Goal: Navigation & Orientation: Find specific page/section

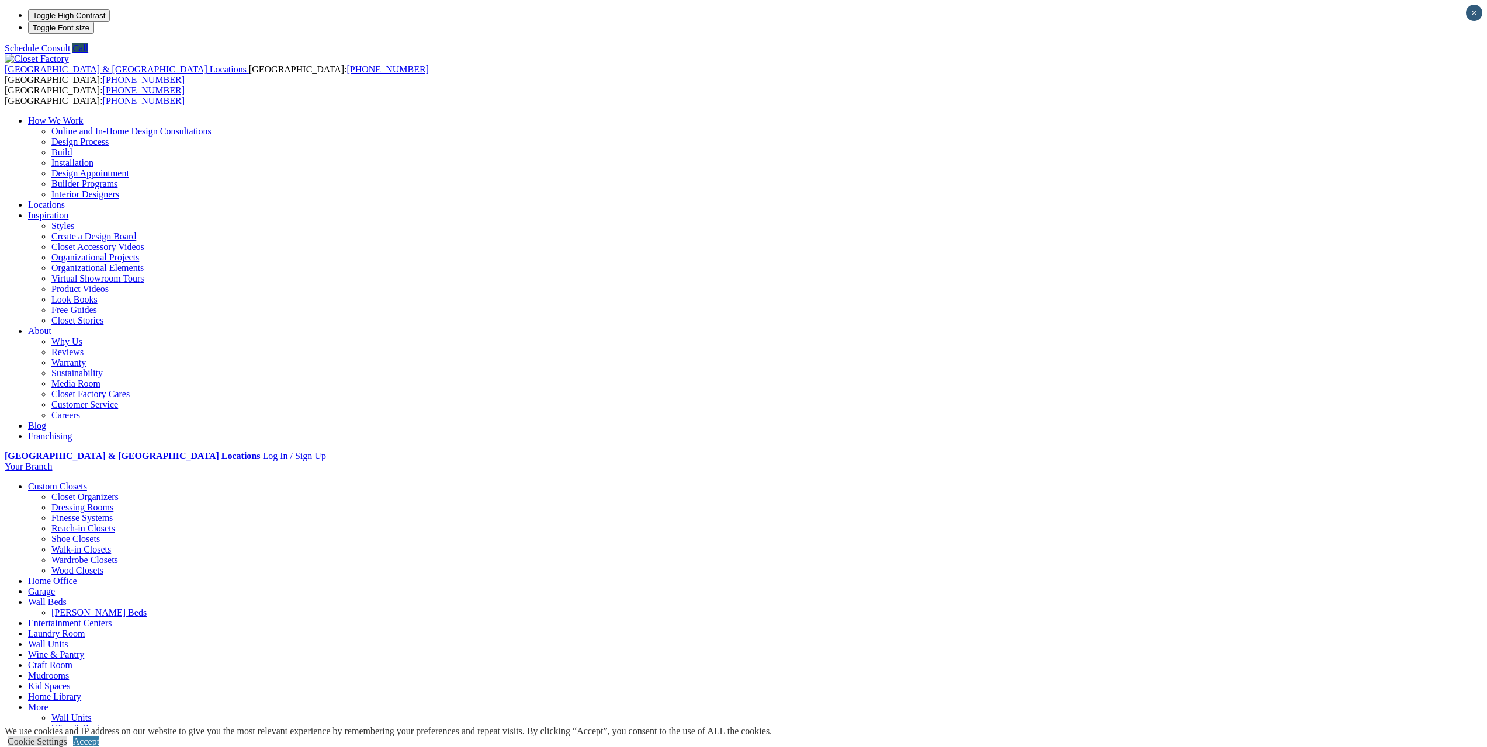
click at [69, 671] on link "Mudrooms" at bounding box center [48, 676] width 41 height 10
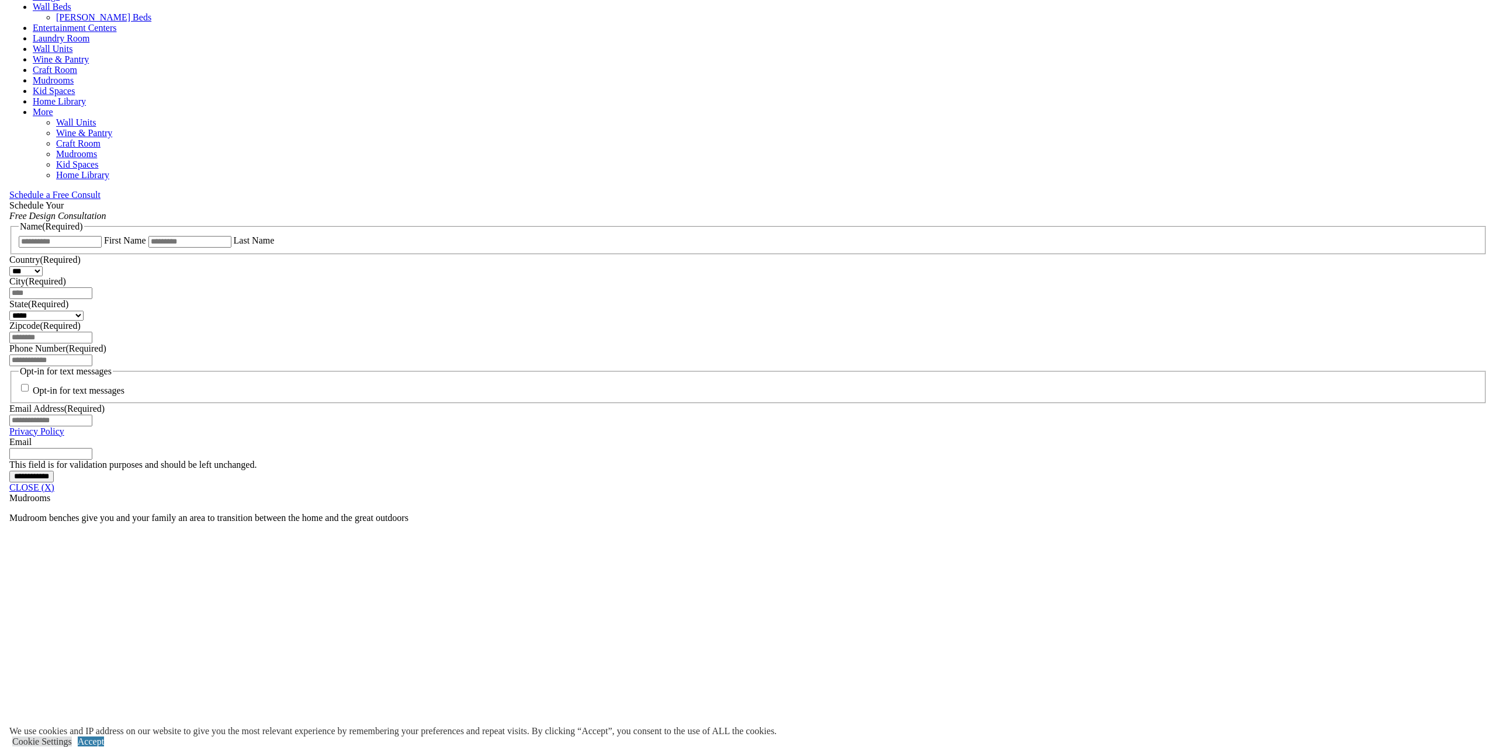
scroll to position [662, 0]
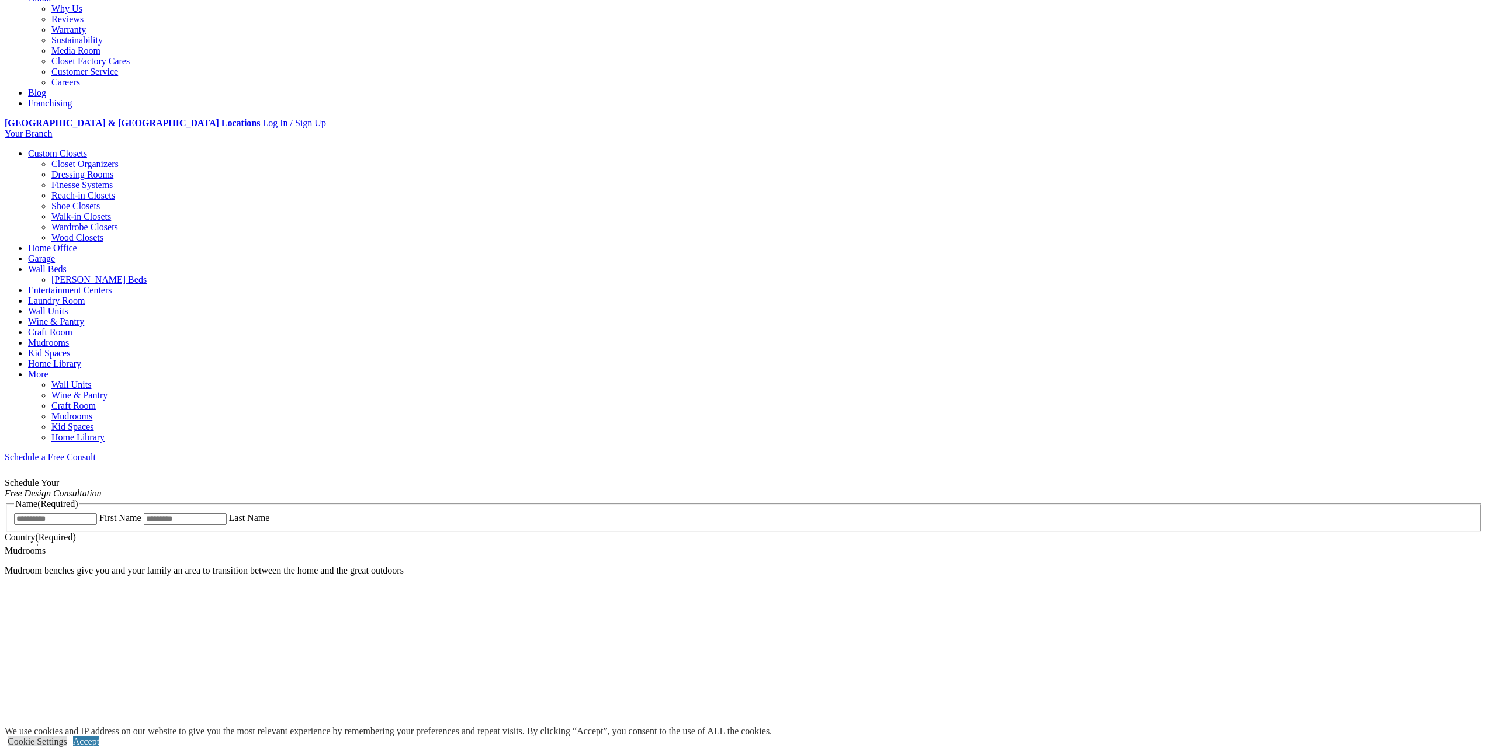
scroll to position [428, 0]
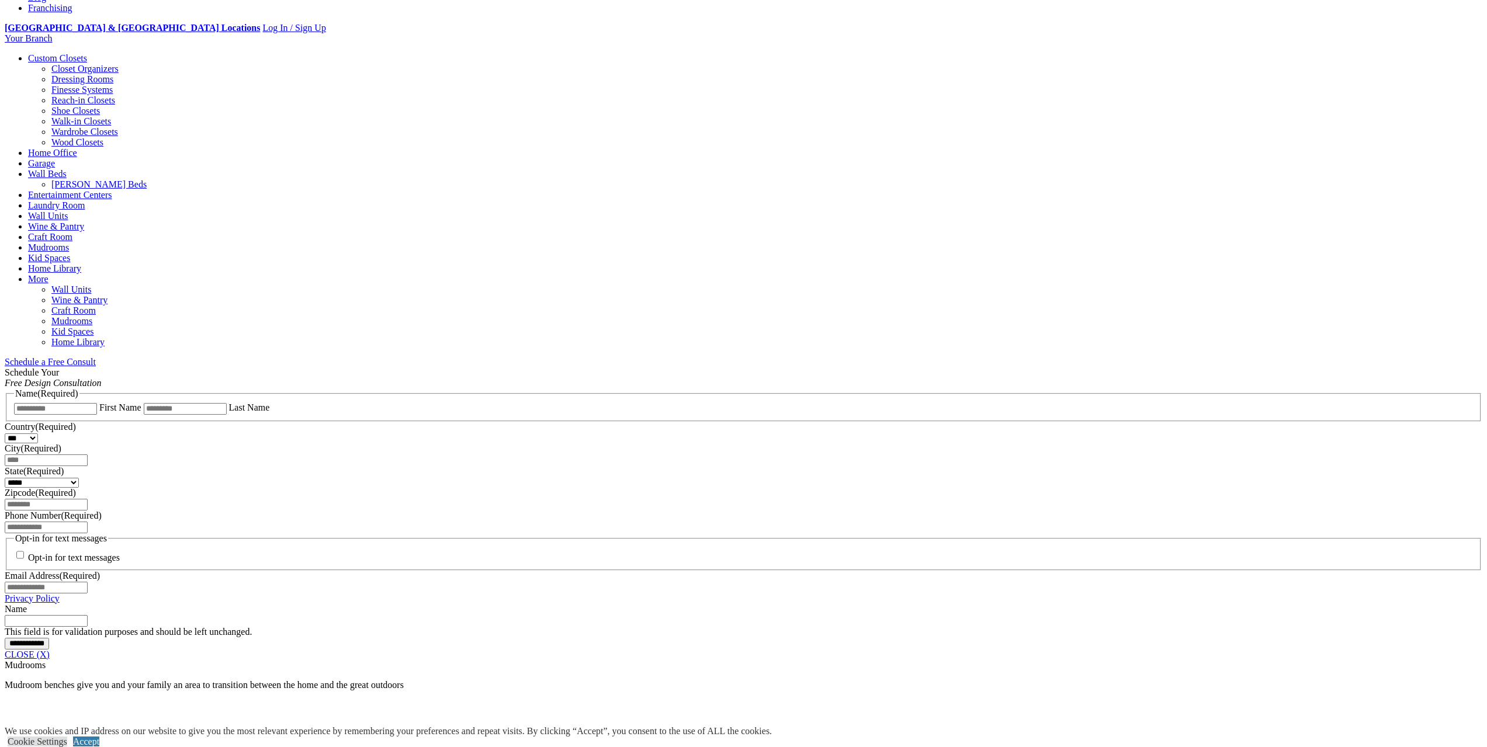
drag, startPoint x: 842, startPoint y: 594, endPoint x: 824, endPoint y: 593, distance: 18.1
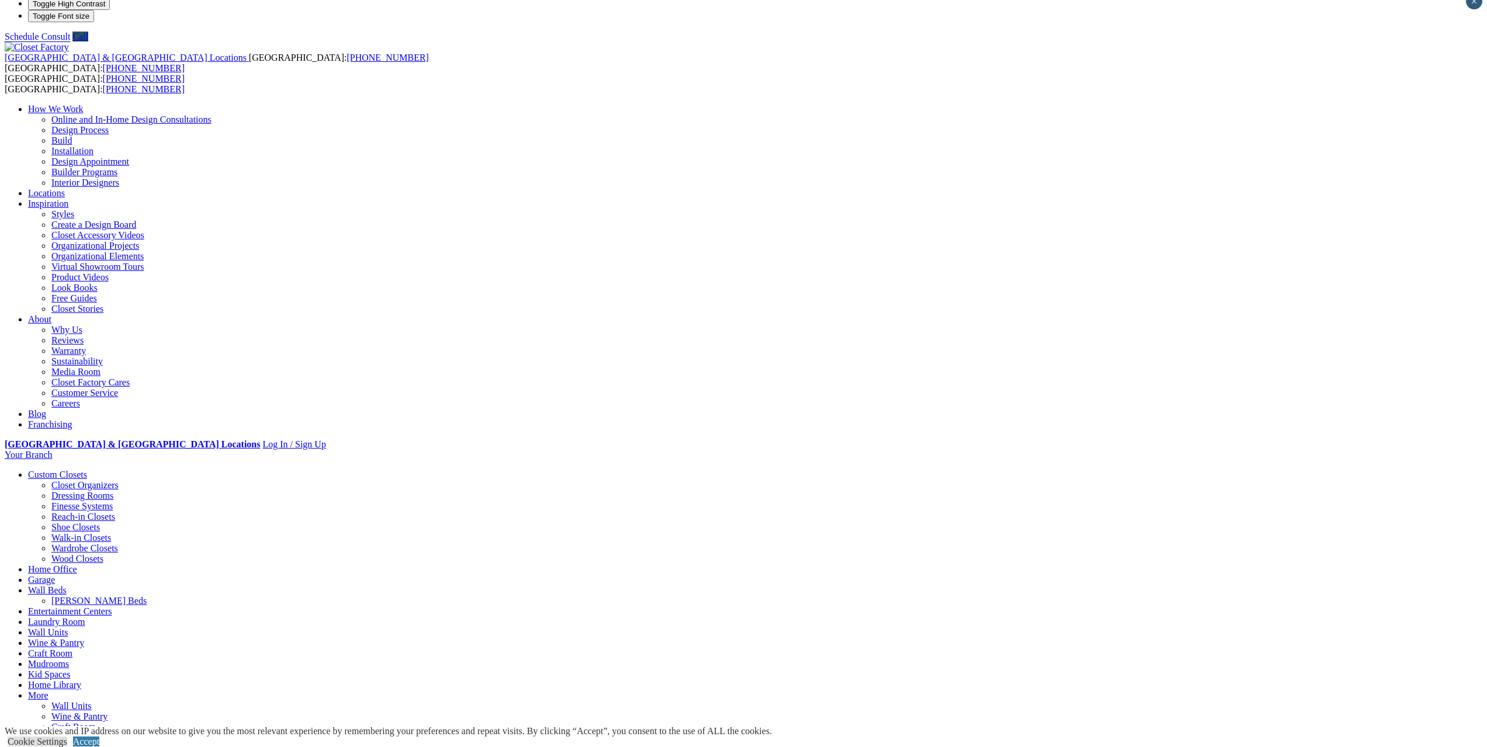
scroll to position [0, 0]
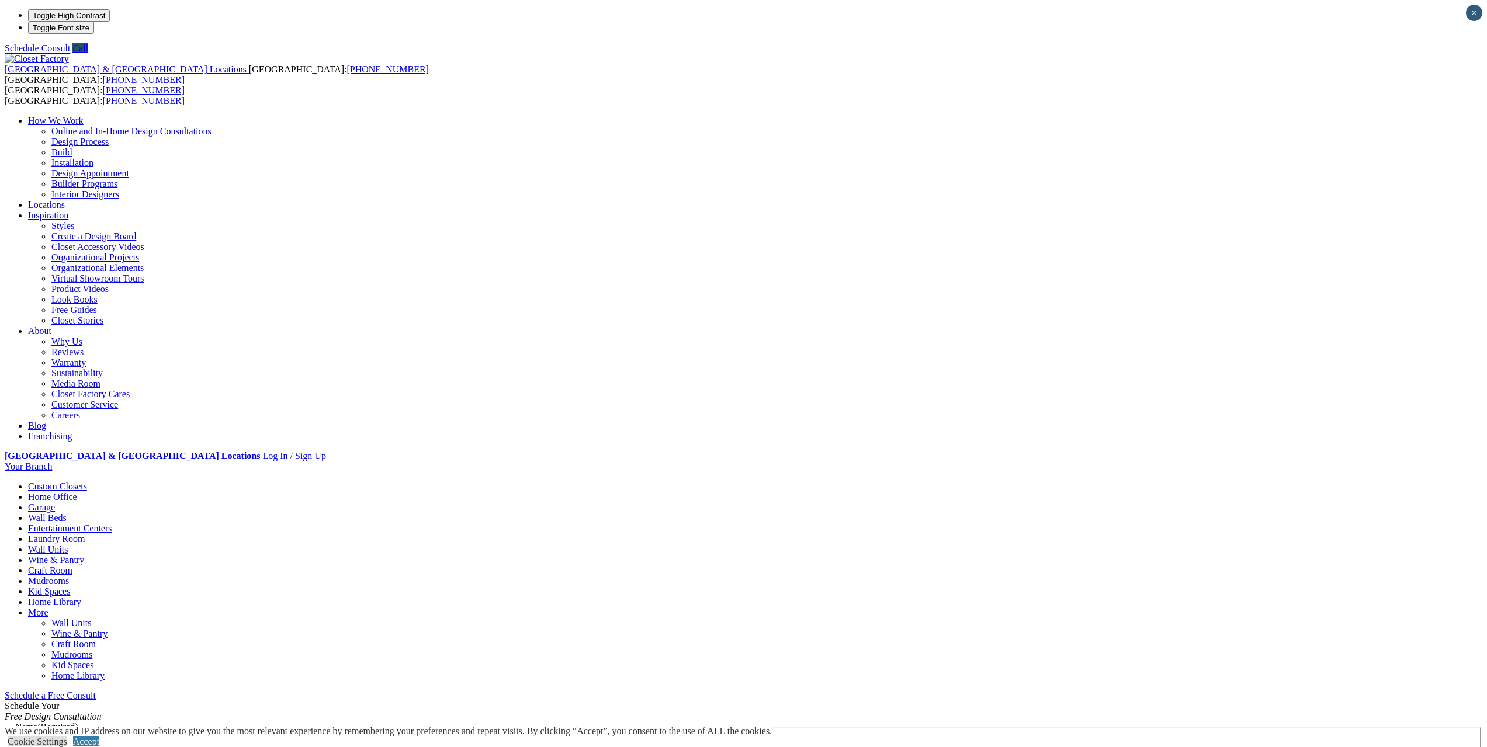
click at [55, 502] on link "Garage" at bounding box center [41, 507] width 27 height 10
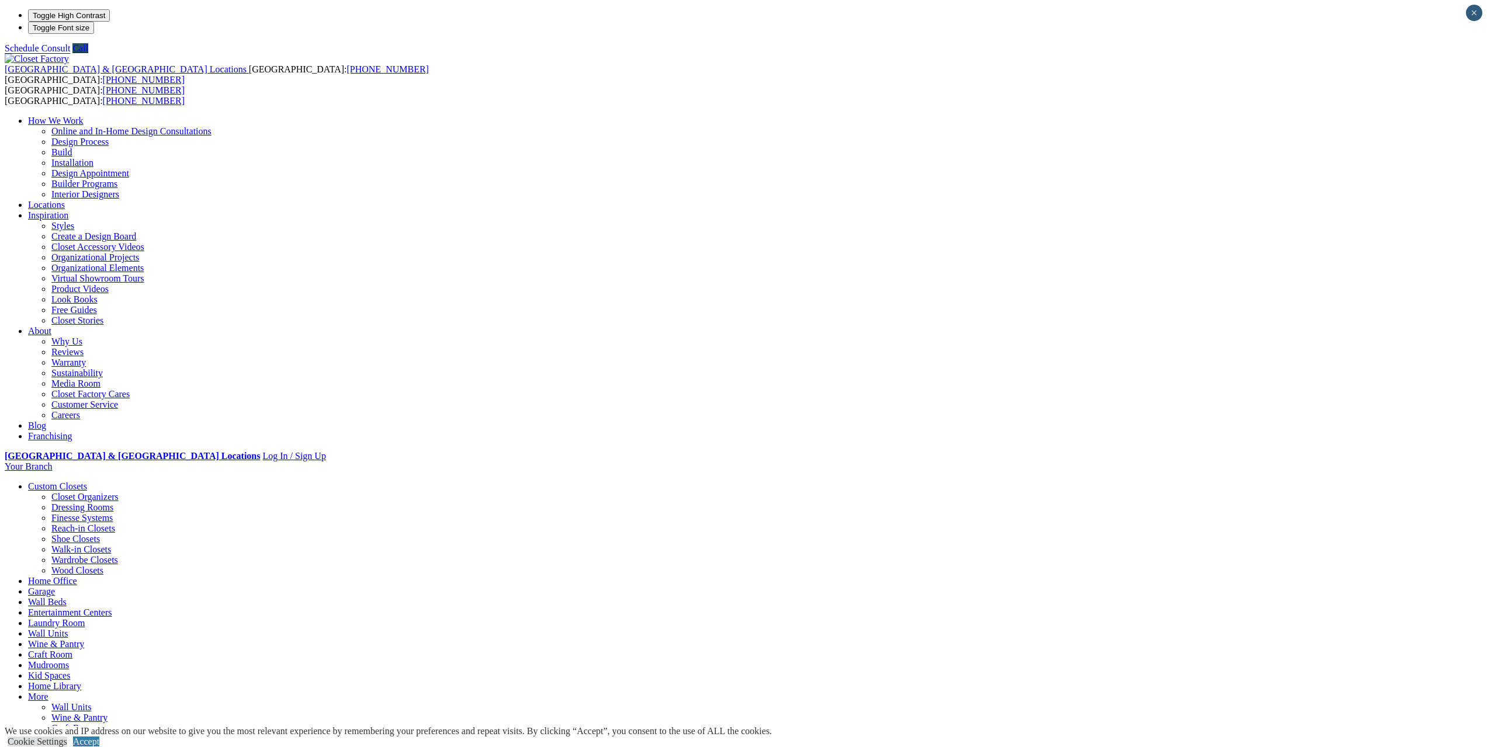
click at [112, 608] on link "Entertainment Centers" at bounding box center [70, 613] width 84 height 10
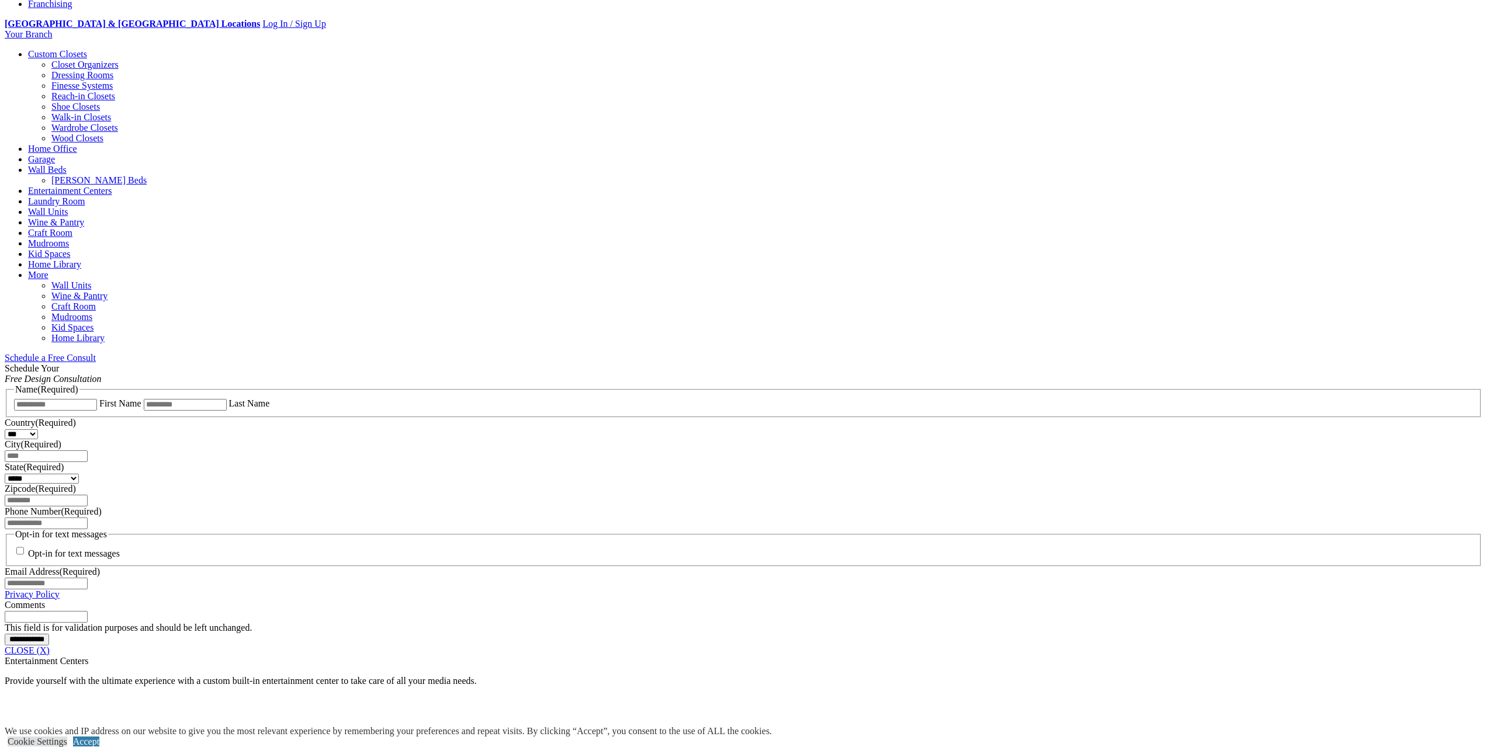
scroll to position [428, 0]
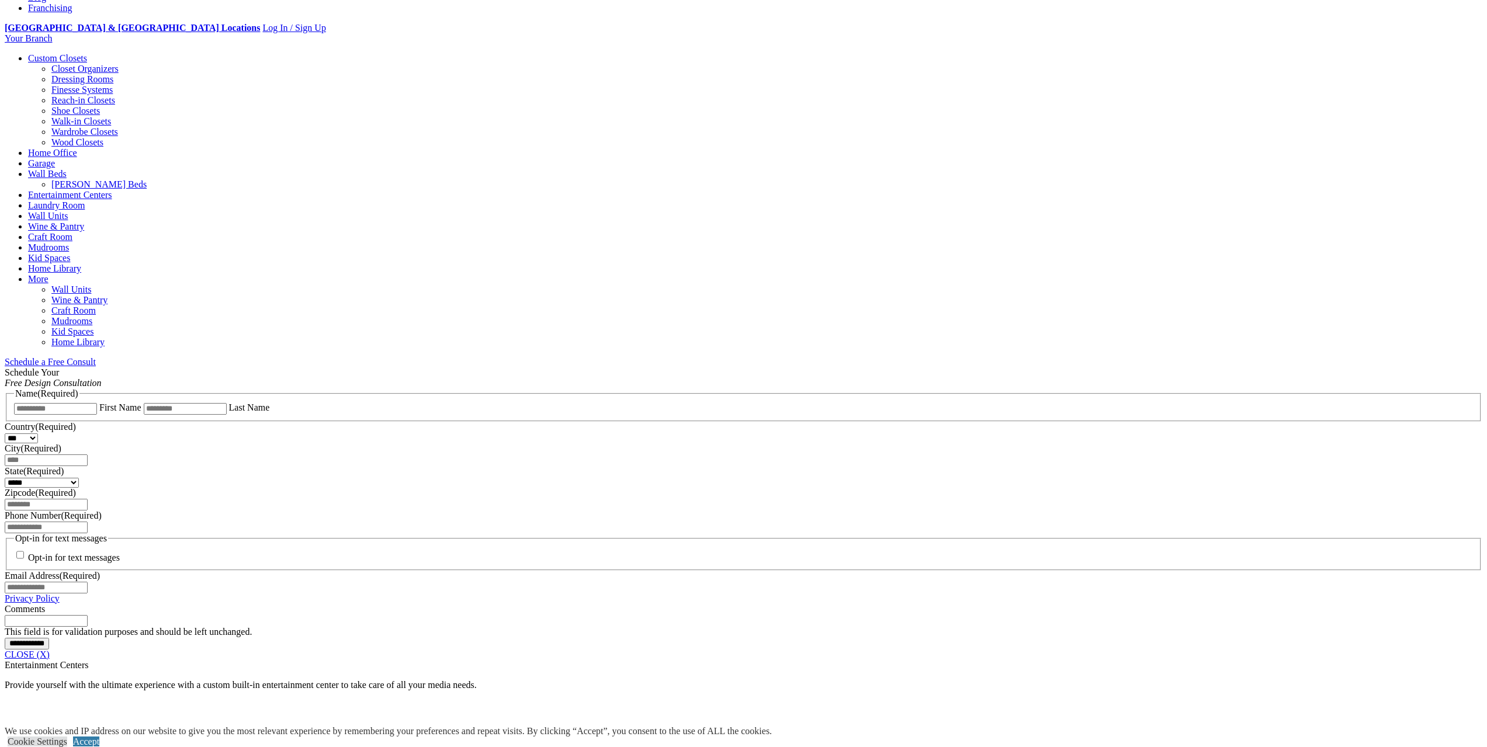
click at [69, 242] on link "Mudrooms" at bounding box center [48, 247] width 41 height 10
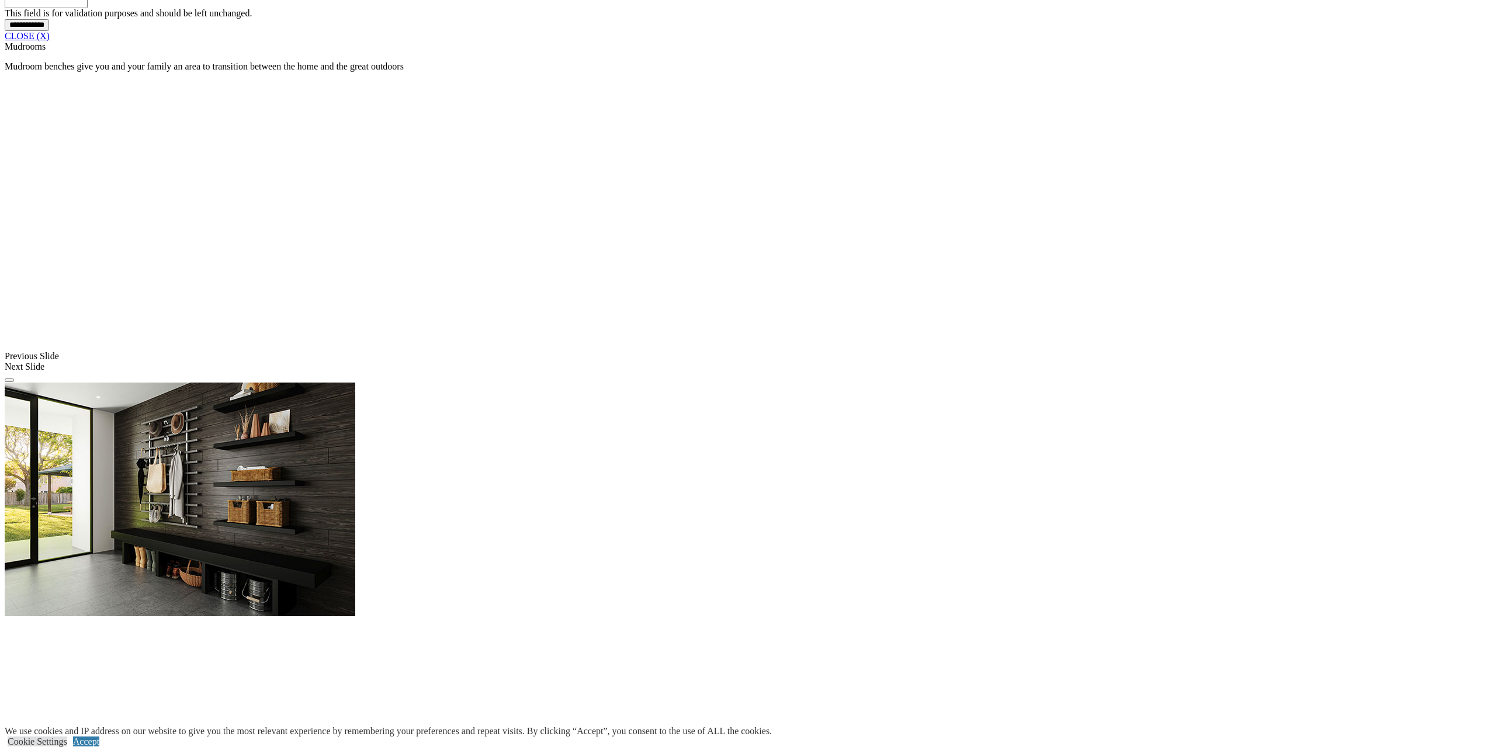
scroll to position [1052, 0]
